Goal: Task Accomplishment & Management: Use online tool/utility

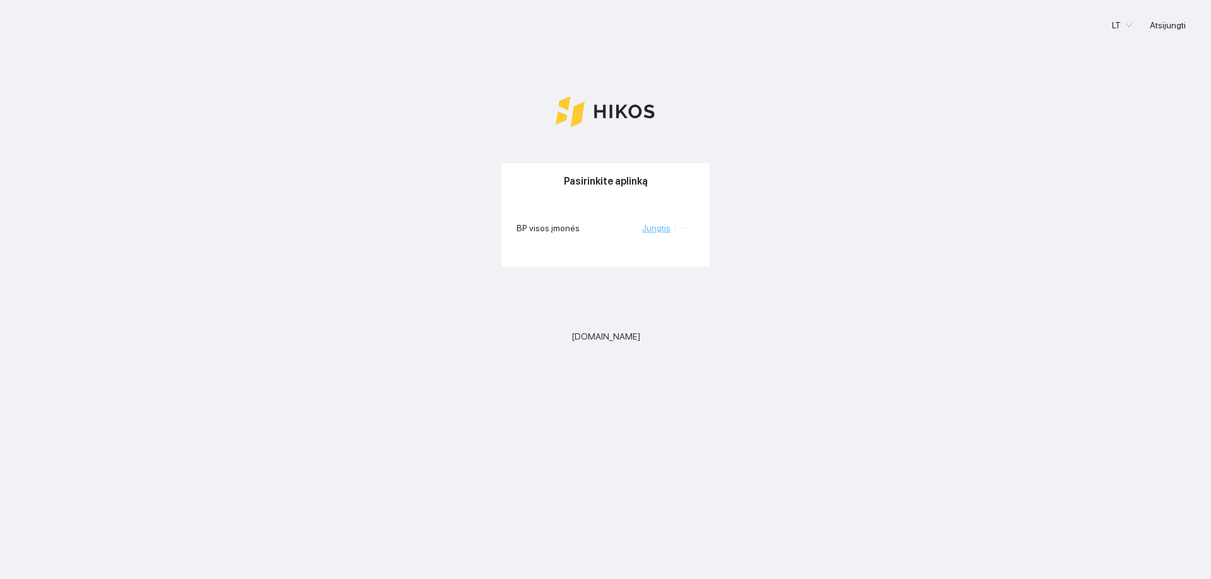
click at [655, 228] on link "Jungtis" at bounding box center [656, 228] width 28 height 10
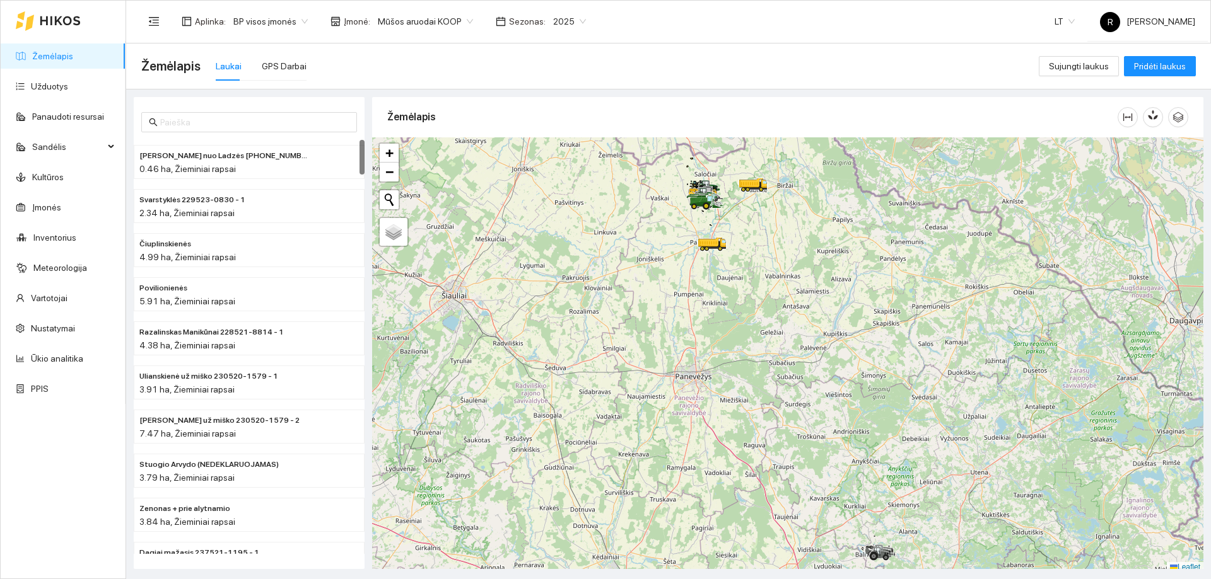
scroll to position [4, 0]
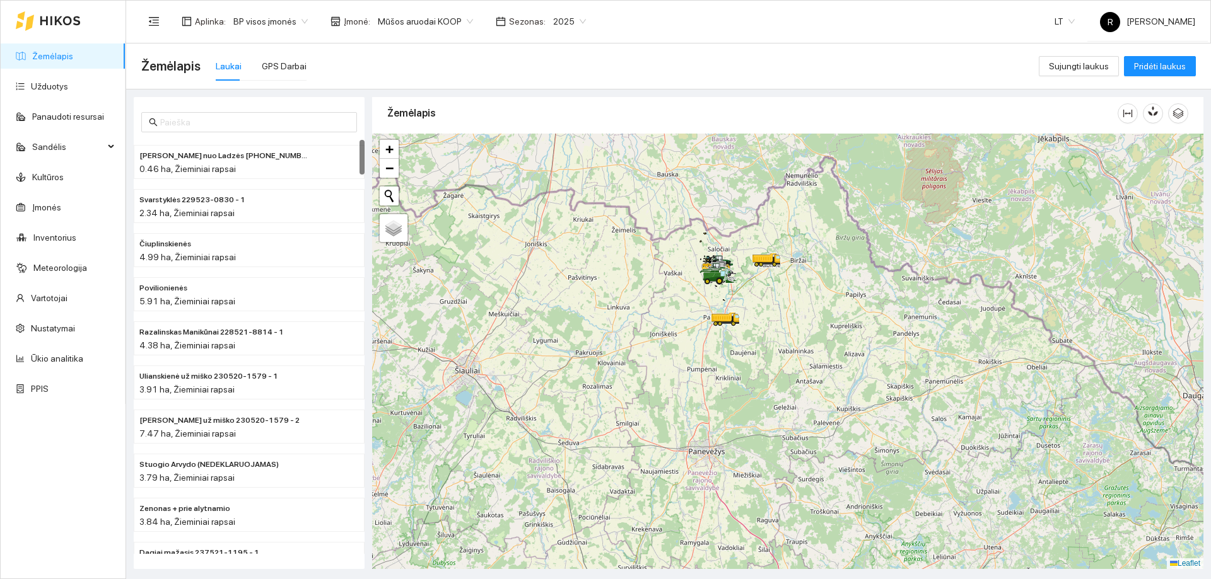
drag, startPoint x: 676, startPoint y: 262, endPoint x: 689, endPoint y: 357, distance: 96.7
click at [689, 357] on div at bounding box center [787, 352] width 831 height 436
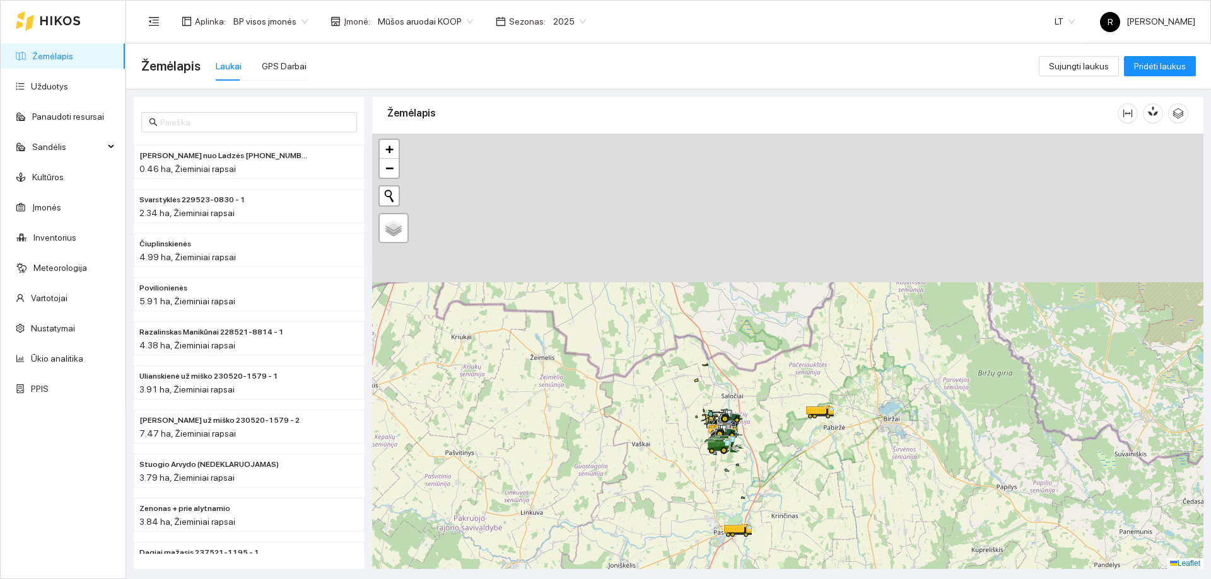
drag, startPoint x: 728, startPoint y: 280, endPoint x: 779, endPoint y: 461, distance: 188.0
click at [779, 461] on div at bounding box center [787, 352] width 831 height 436
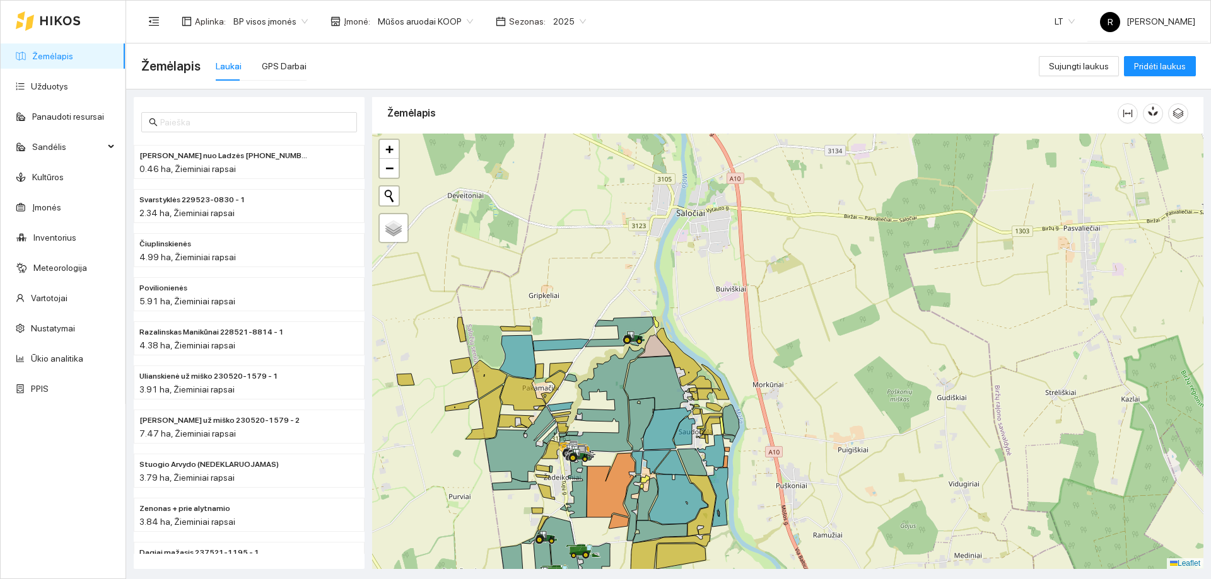
drag, startPoint x: 735, startPoint y: 376, endPoint x: 854, endPoint y: 233, distance: 186.2
click at [848, 238] on div at bounding box center [787, 352] width 831 height 436
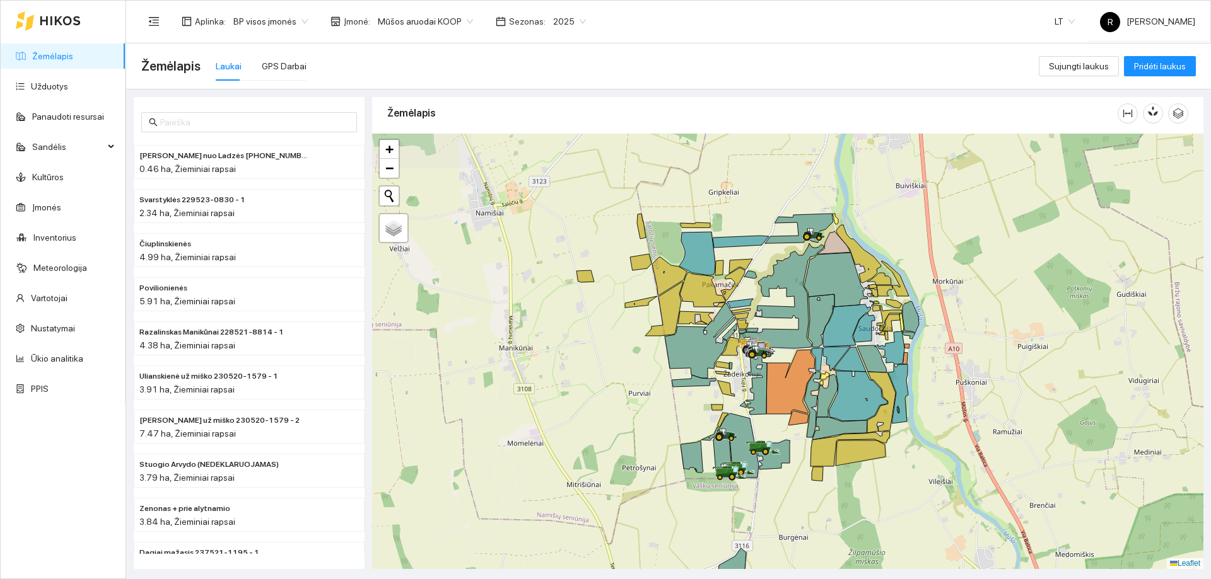
drag, startPoint x: 895, startPoint y: 315, endPoint x: 893, endPoint y: 390, distance: 75.1
click at [893, 390] on icon at bounding box center [881, 402] width 28 height 61
click at [54, 86] on link "Užduotys" at bounding box center [49, 86] width 37 height 10
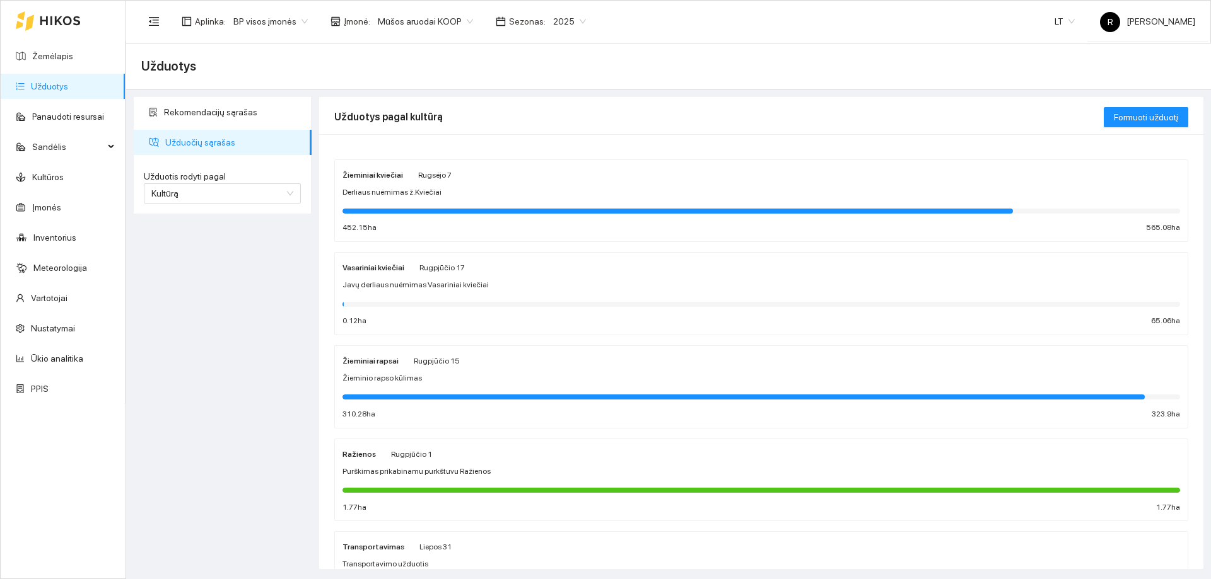
click at [381, 174] on strong "Žieminiai kviečiai" at bounding box center [372, 175] width 61 height 9
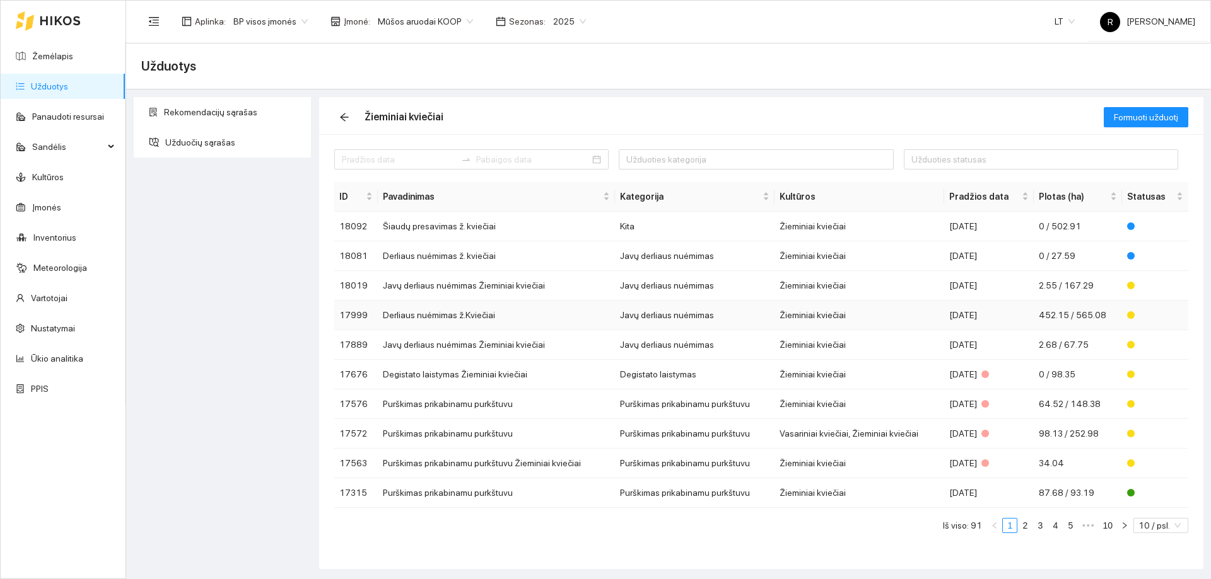
click at [684, 316] on td "Javų derliaus nuėmimas" at bounding box center [695, 316] width 160 height 30
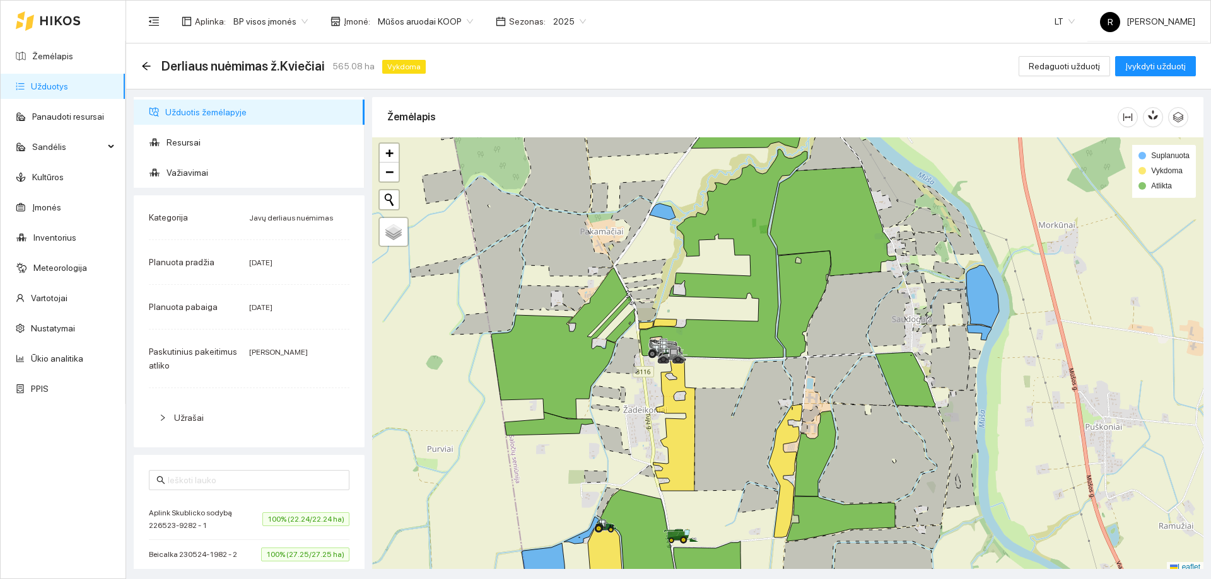
scroll to position [4, 0]
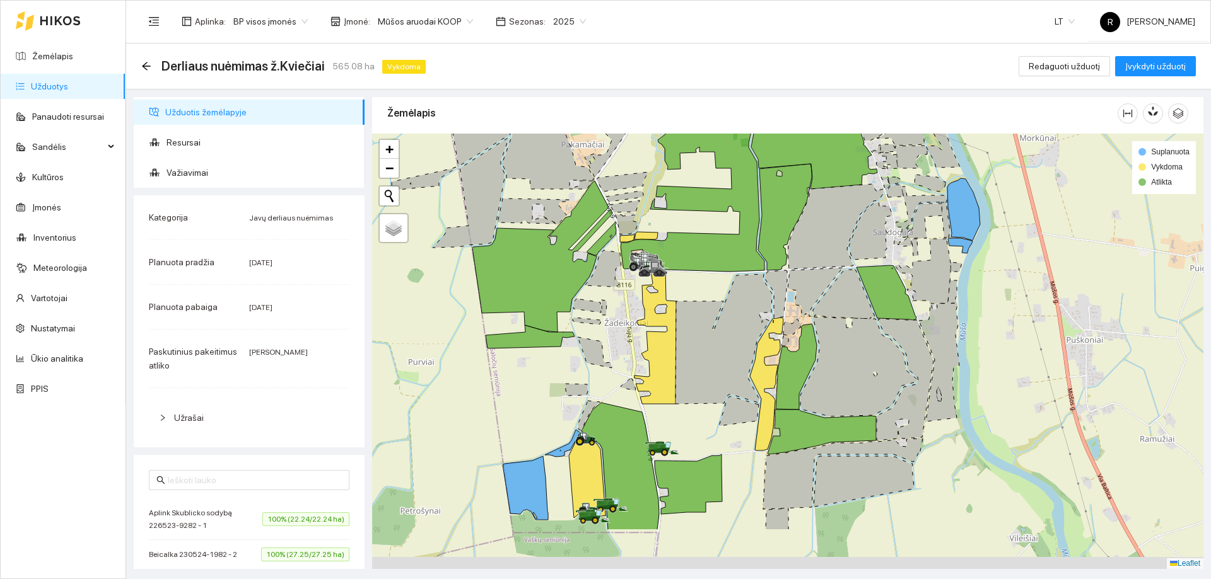
drag, startPoint x: 813, startPoint y: 424, endPoint x: 788, endPoint y: 325, distance: 102.0
click at [788, 325] on div at bounding box center [787, 352] width 831 height 436
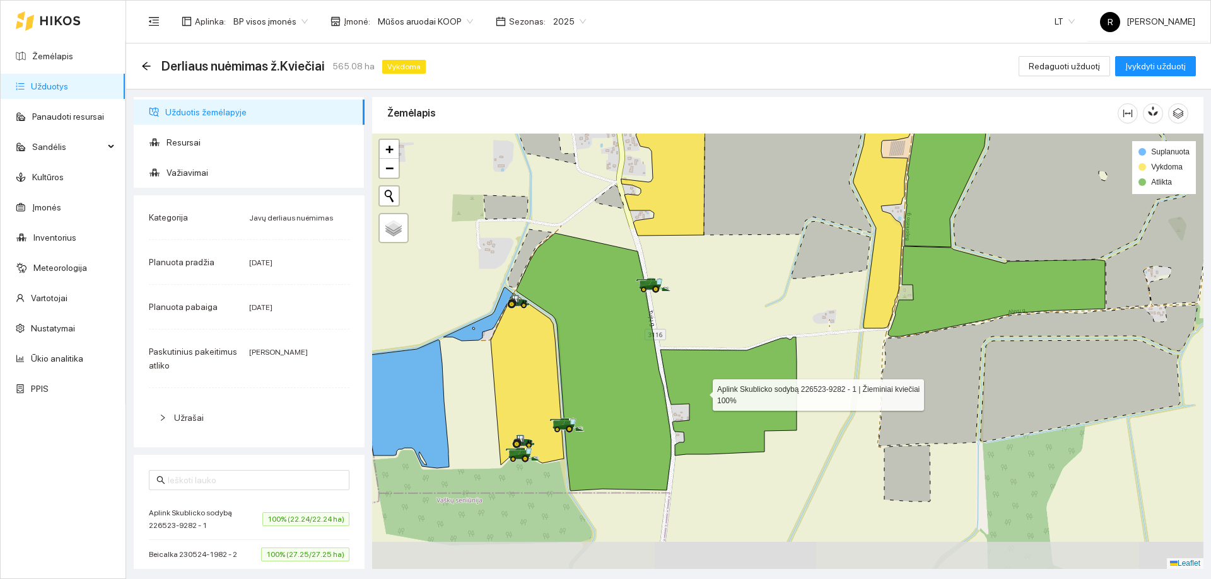
drag, startPoint x: 668, startPoint y: 467, endPoint x: 704, endPoint y: 388, distance: 86.3
click at [704, 389] on icon at bounding box center [728, 396] width 136 height 119
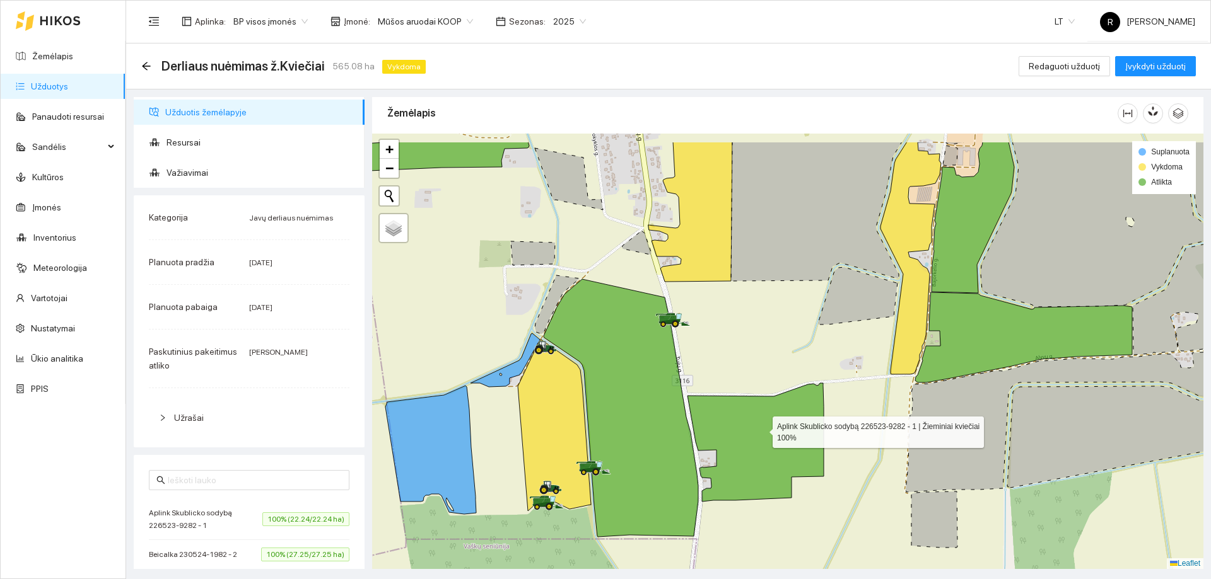
drag, startPoint x: 731, startPoint y: 363, endPoint x: 774, endPoint y: 455, distance: 102.1
click at [774, 455] on icon at bounding box center [755, 442] width 136 height 119
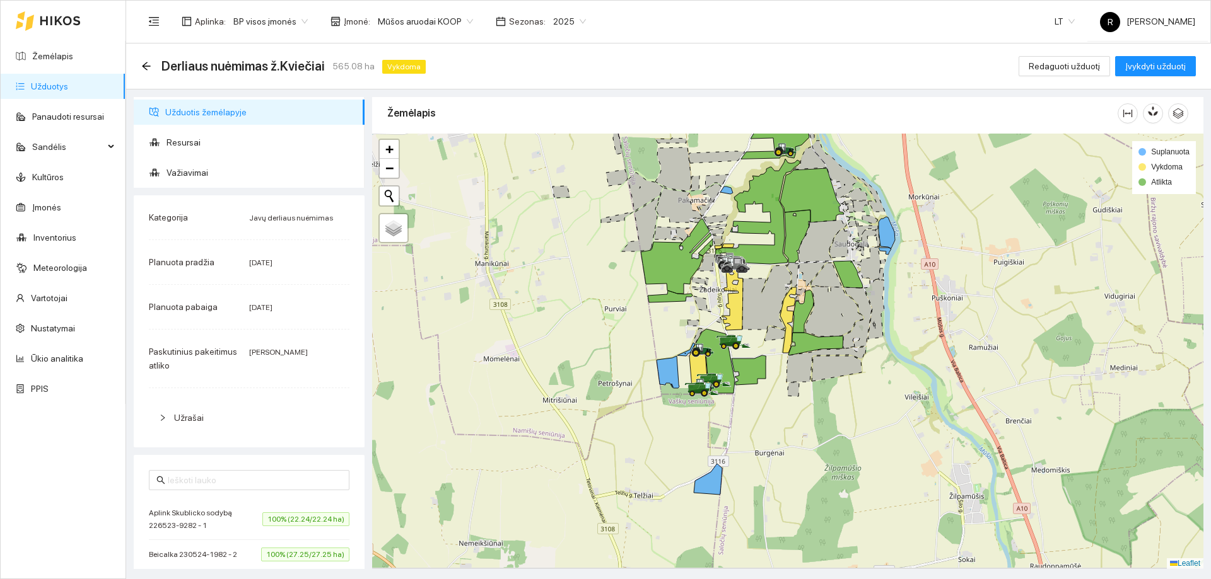
drag, startPoint x: 849, startPoint y: 521, endPoint x: 822, endPoint y: 424, distance: 100.2
click at [823, 425] on div at bounding box center [787, 352] width 831 height 436
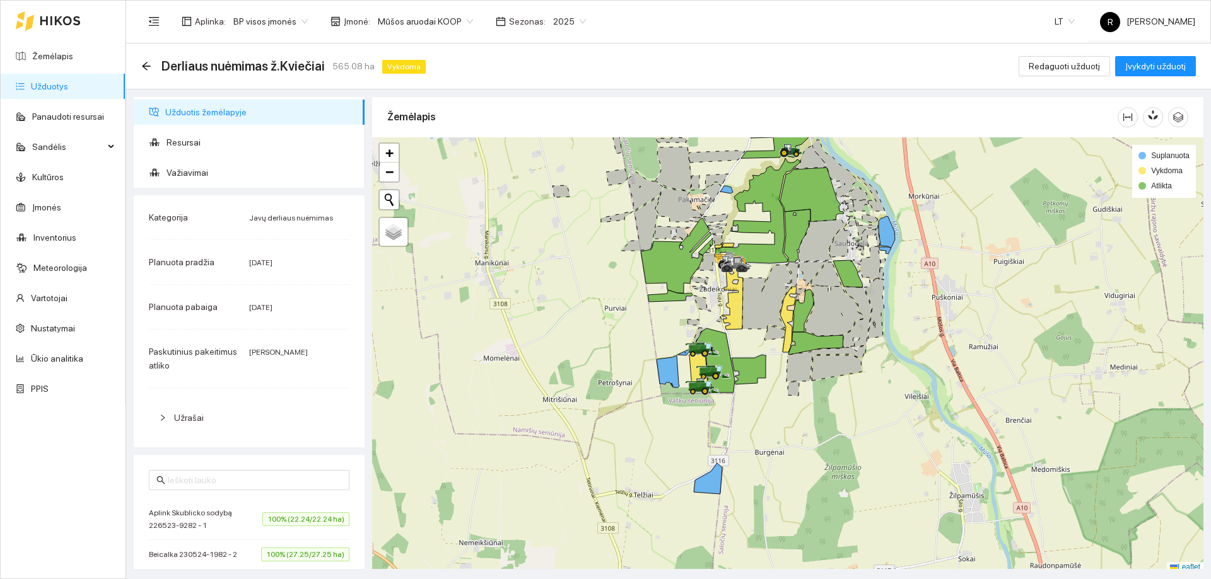
scroll to position [4, 0]
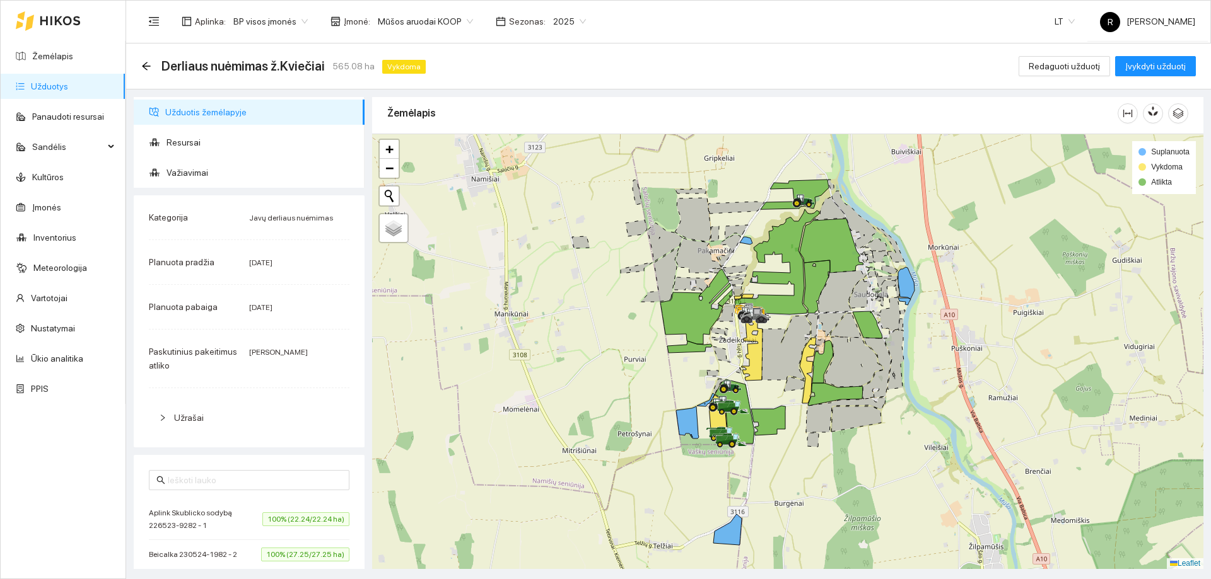
drag, startPoint x: 820, startPoint y: 375, endPoint x: 830, endPoint y: 458, distance: 83.9
click at [830, 458] on div at bounding box center [787, 352] width 831 height 436
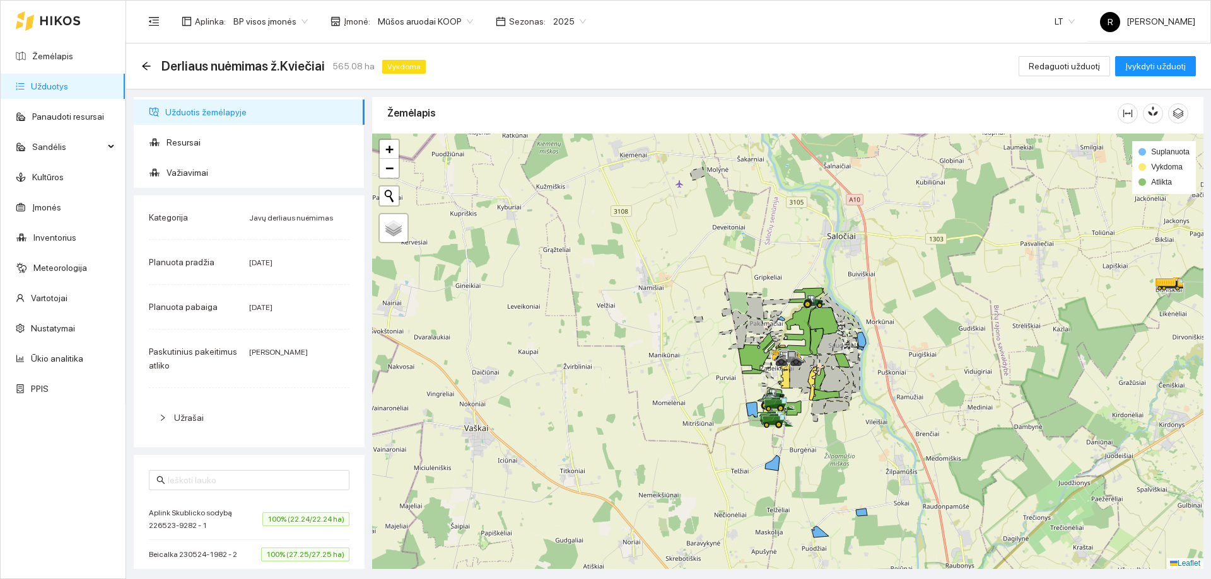
drag, startPoint x: 839, startPoint y: 509, endPoint x: 839, endPoint y: 343, distance: 166.4
click at [839, 345] on div at bounding box center [787, 352] width 831 height 436
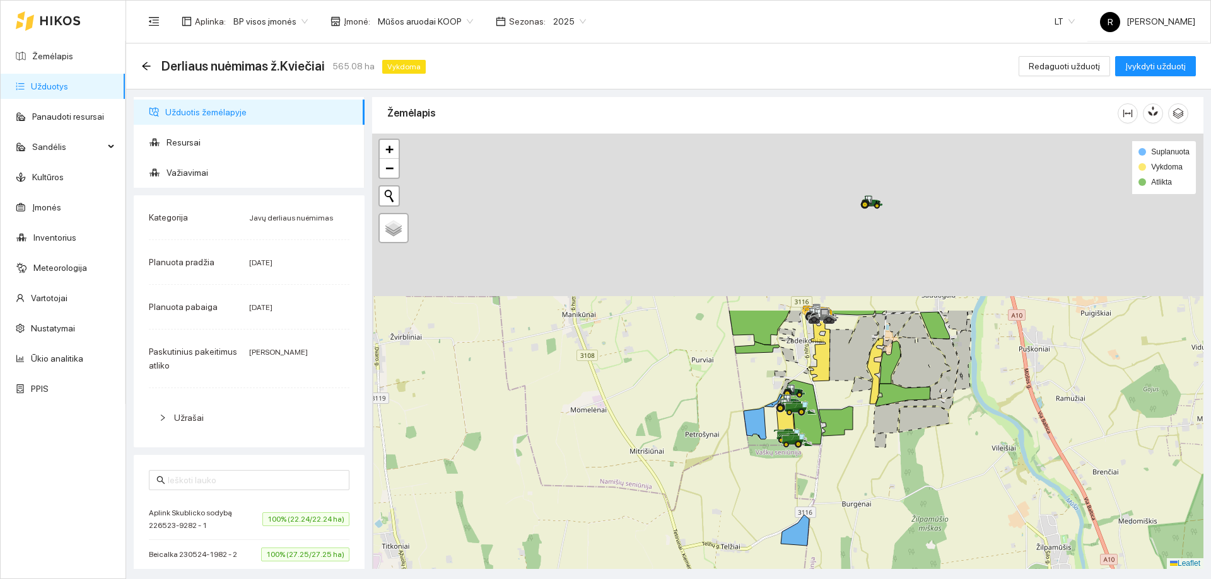
drag, startPoint x: 811, startPoint y: 286, endPoint x: 873, endPoint y: 431, distance: 157.3
click at [838, 506] on div at bounding box center [787, 352] width 831 height 436
